Goal: Navigation & Orientation: Find specific page/section

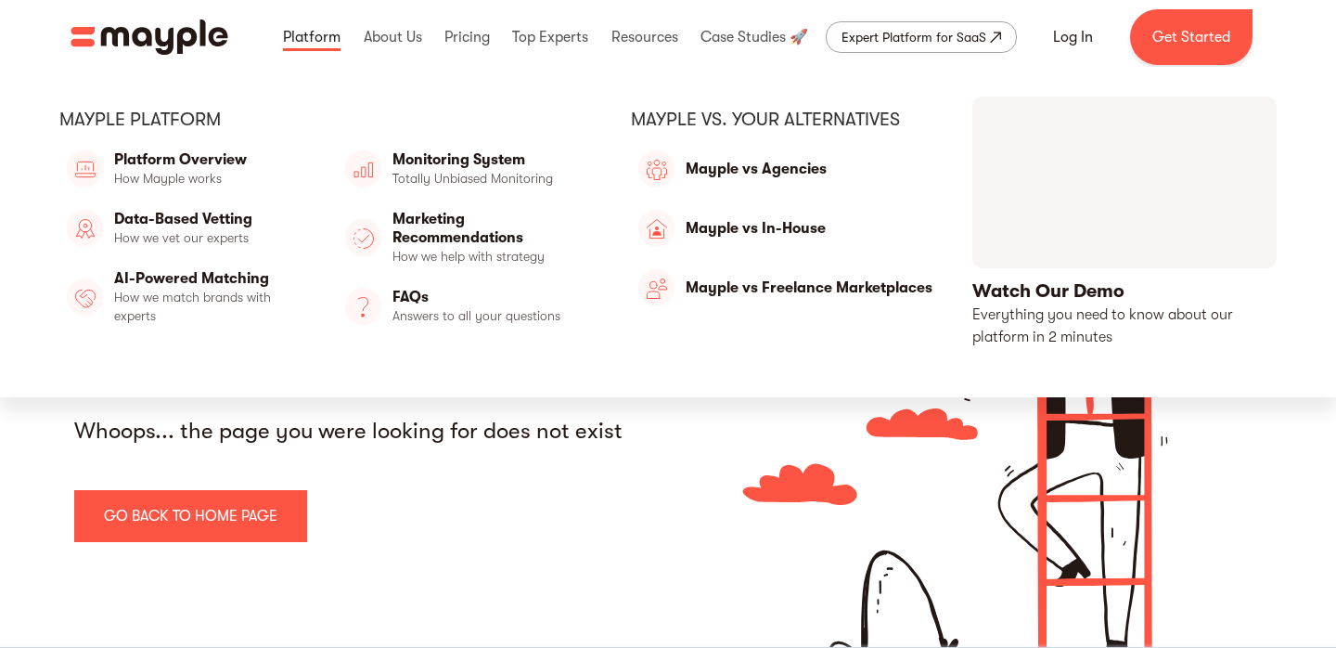
click at [336, 32] on link at bounding box center [311, 36] width 67 height 59
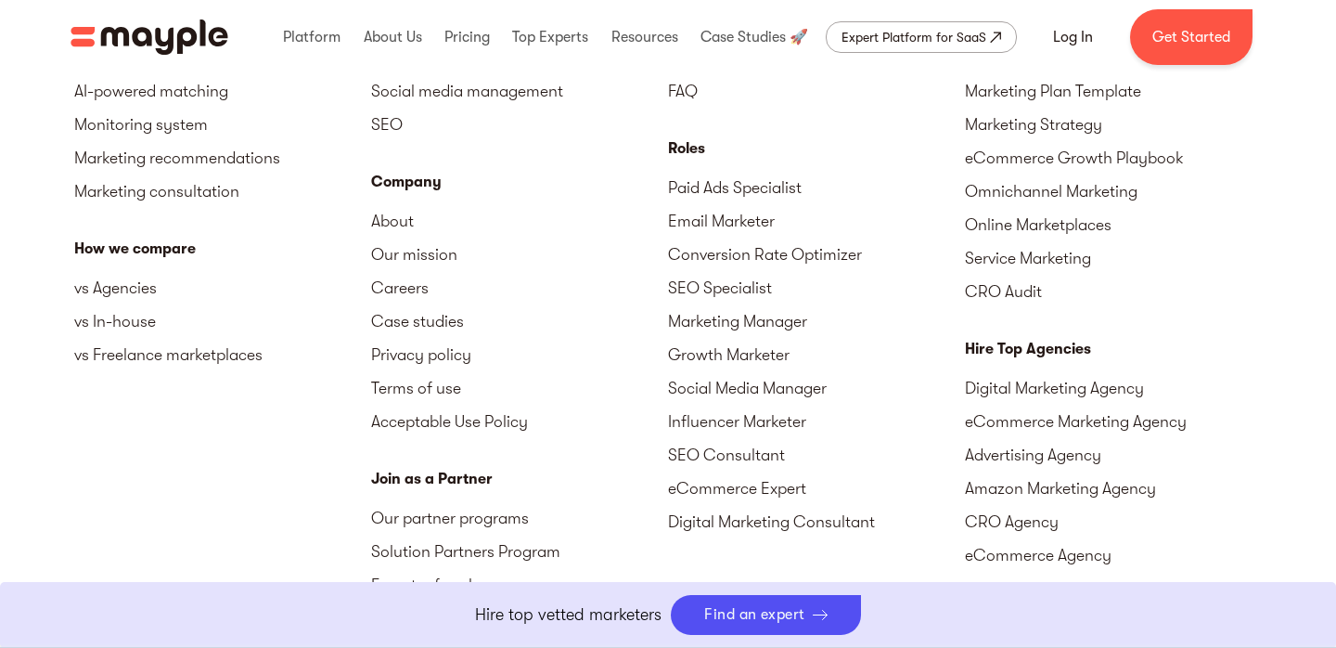
scroll to position [5759, 0]
click at [746, 218] on link "Email Marketer" at bounding box center [816, 218] width 297 height 33
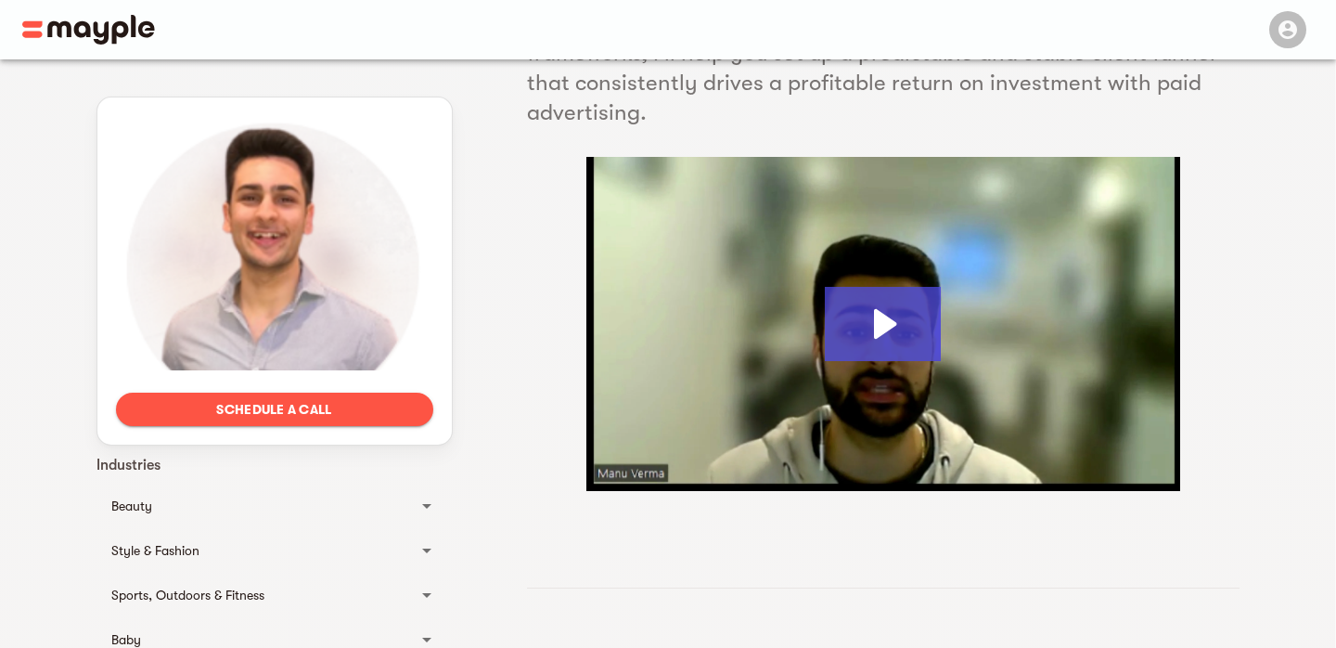
scroll to position [258, 0]
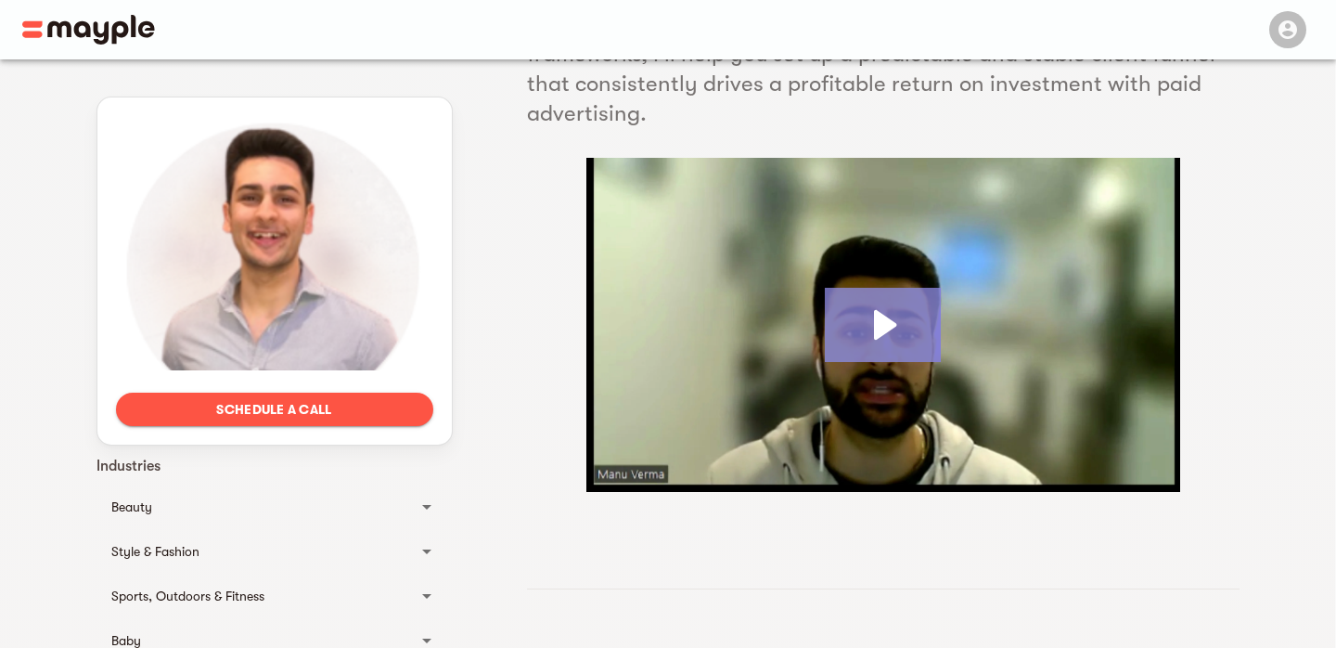
click at [897, 323] on icon "Play Video: Manu_Verma" at bounding box center [883, 325] width 116 height 74
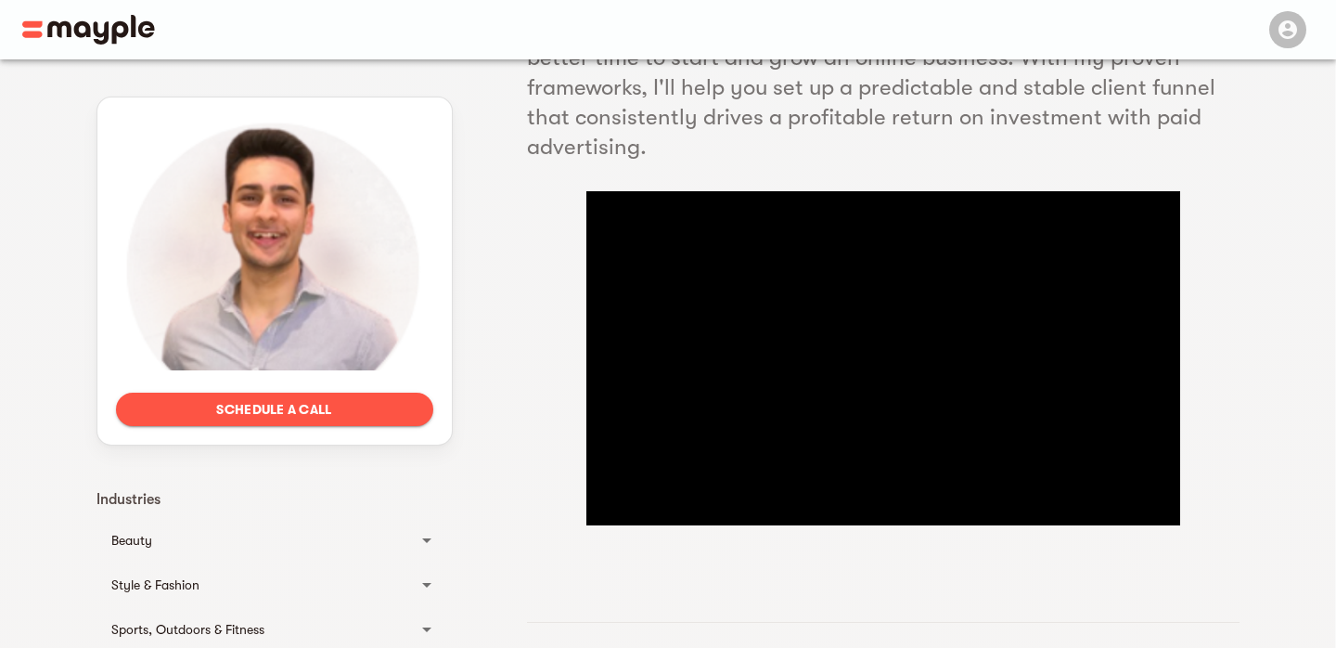
scroll to position [225, 0]
